Goal: Information Seeking & Learning: Check status

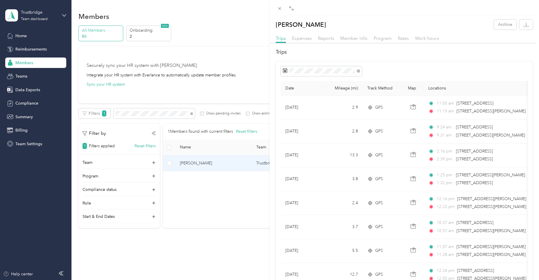
scroll to position [58, 0]
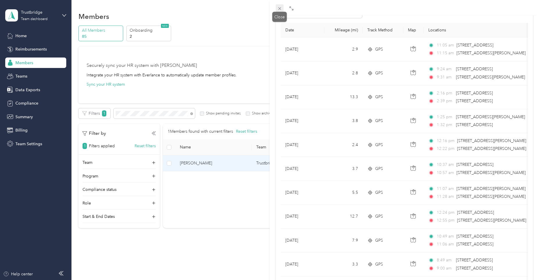
click at [280, 9] on icon at bounding box center [279, 8] width 3 height 3
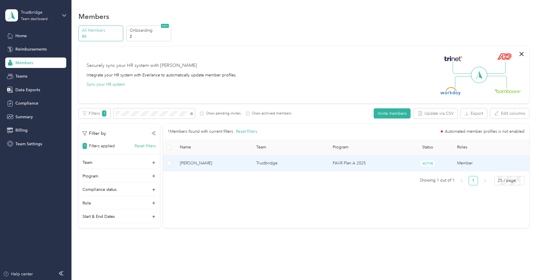
scroll to position [13, 0]
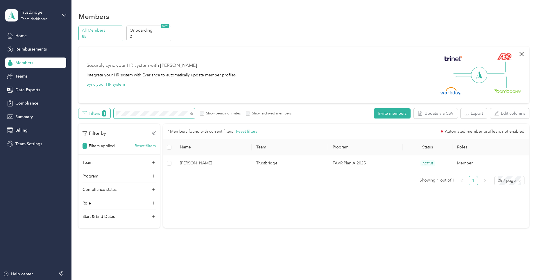
click at [100, 114] on div "Filters 1 Show pending invites Show archived members" at bounding box center [184, 113] width 213 height 10
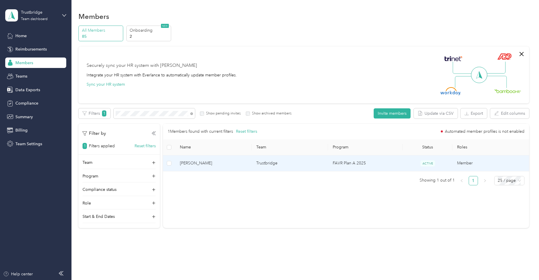
click at [266, 161] on td "Trustbridge" at bounding box center [290, 163] width 76 height 16
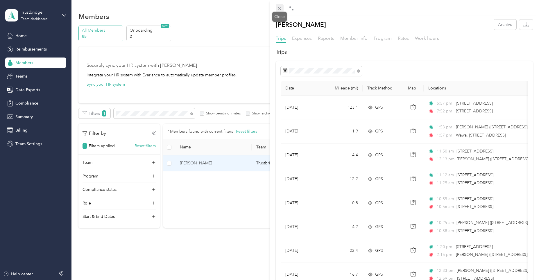
click at [279, 9] on icon at bounding box center [279, 8] width 3 height 3
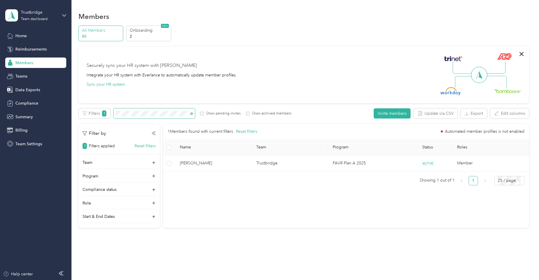
click at [86, 120] on div "Edit role Edit team Edit program Export Selected 0 of 1 members Cancel Filters …" at bounding box center [303, 168] width 450 height 120
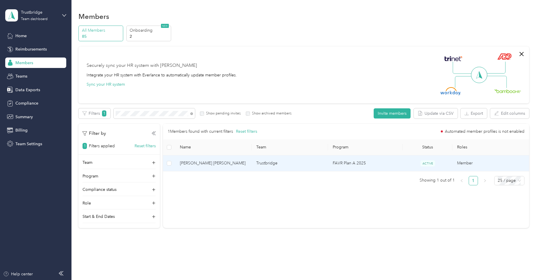
click at [268, 164] on td "Trustbridge" at bounding box center [290, 163] width 76 height 16
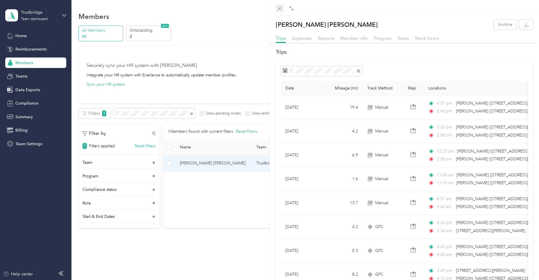
click at [281, 8] on icon at bounding box center [279, 8] width 5 height 5
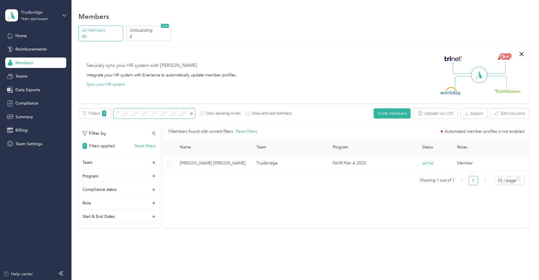
click at [114, 108] on div "All Members 85 Onboarding 2 NEW Securely sync your HR system with Everlance Int…" at bounding box center [303, 130] width 450 height 208
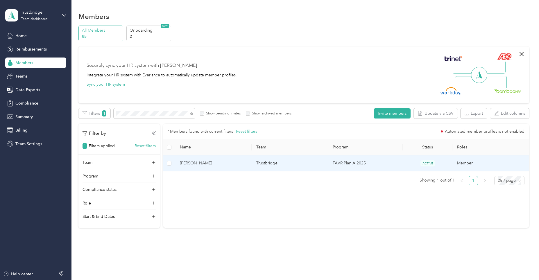
click at [271, 164] on td "Trustbridge" at bounding box center [290, 163] width 76 height 16
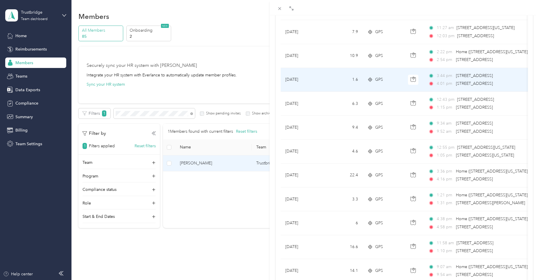
scroll to position [462, 0]
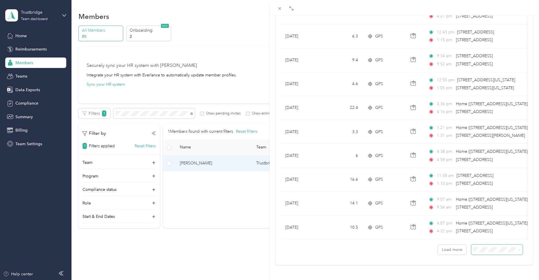
click at [518, 249] on icon at bounding box center [519, 250] width 3 height 3
click at [490, 224] on span "50 per load" at bounding box center [481, 224] width 21 height 5
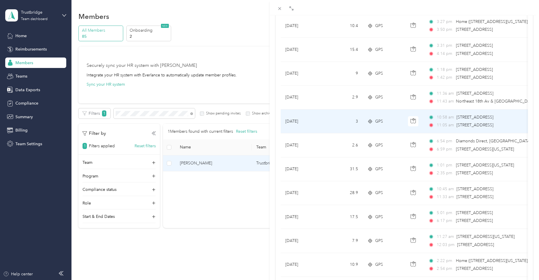
scroll to position [114, 0]
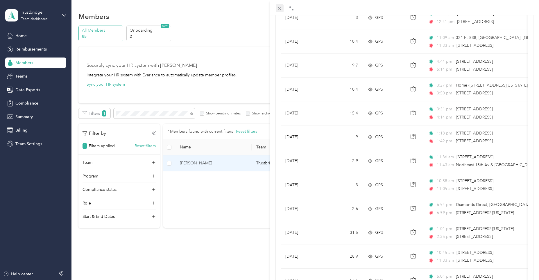
click at [278, 10] on icon at bounding box center [279, 8] width 3 height 3
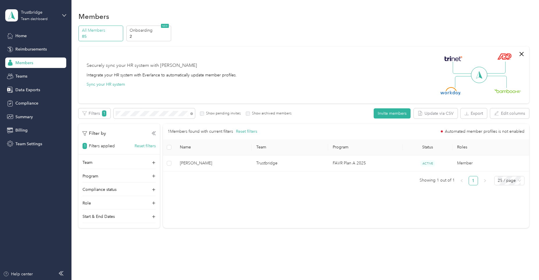
scroll to position [13, 0]
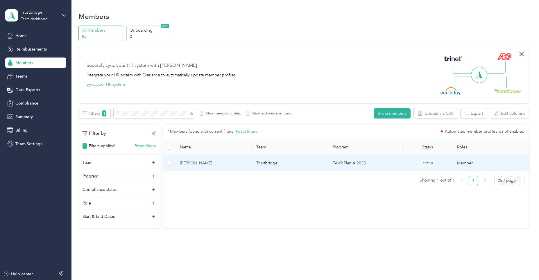
click at [199, 162] on span "[PERSON_NAME]" at bounding box center [213, 163] width 67 height 6
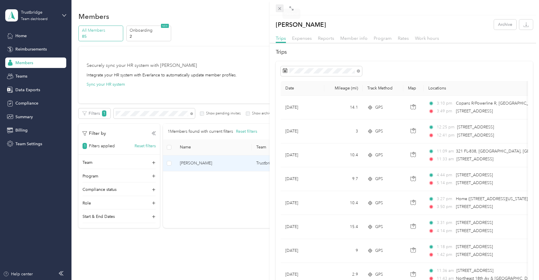
click at [278, 8] on icon at bounding box center [279, 8] width 5 height 5
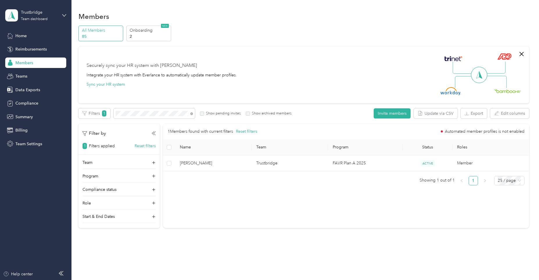
drag, startPoint x: 130, startPoint y: 111, endPoint x: 113, endPoint y: 110, distance: 17.2
click at [113, 110] on div "Filters 1 Show pending invites Show archived members" at bounding box center [184, 113] width 213 height 10
click at [76, 116] on div "Members All Members 85 Onboarding 2 NEW Securely sync your HR system with Everl…" at bounding box center [303, 132] width 465 height 265
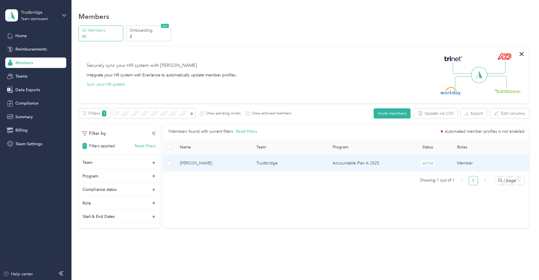
click at [271, 164] on td "Trustbridge" at bounding box center [290, 163] width 76 height 16
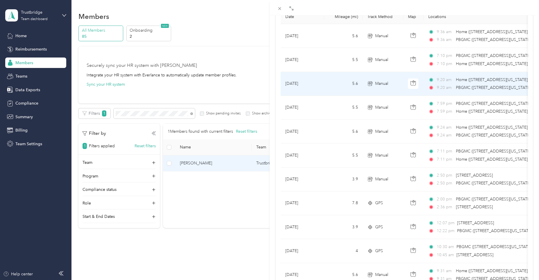
scroll to position [58, 0]
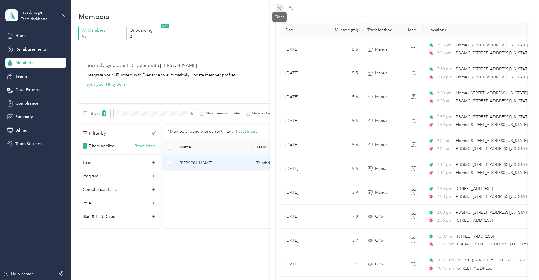
click at [279, 8] on icon at bounding box center [279, 8] width 3 height 3
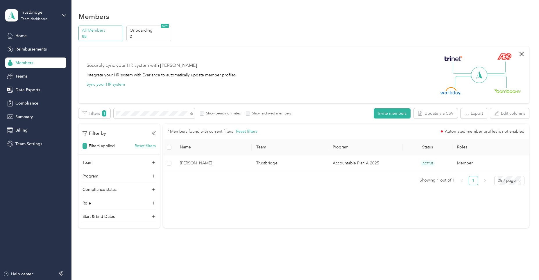
scroll to position [13, 0]
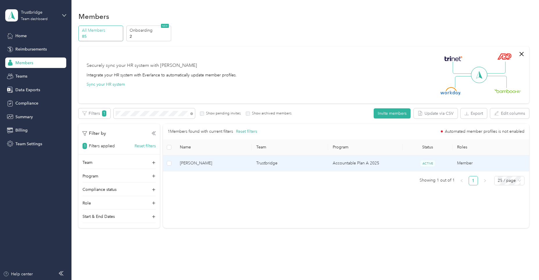
click at [335, 162] on td "Accountable Plan A 2025" at bounding box center [365, 163] width 75 height 16
